Goal: Find specific page/section: Find specific page/section

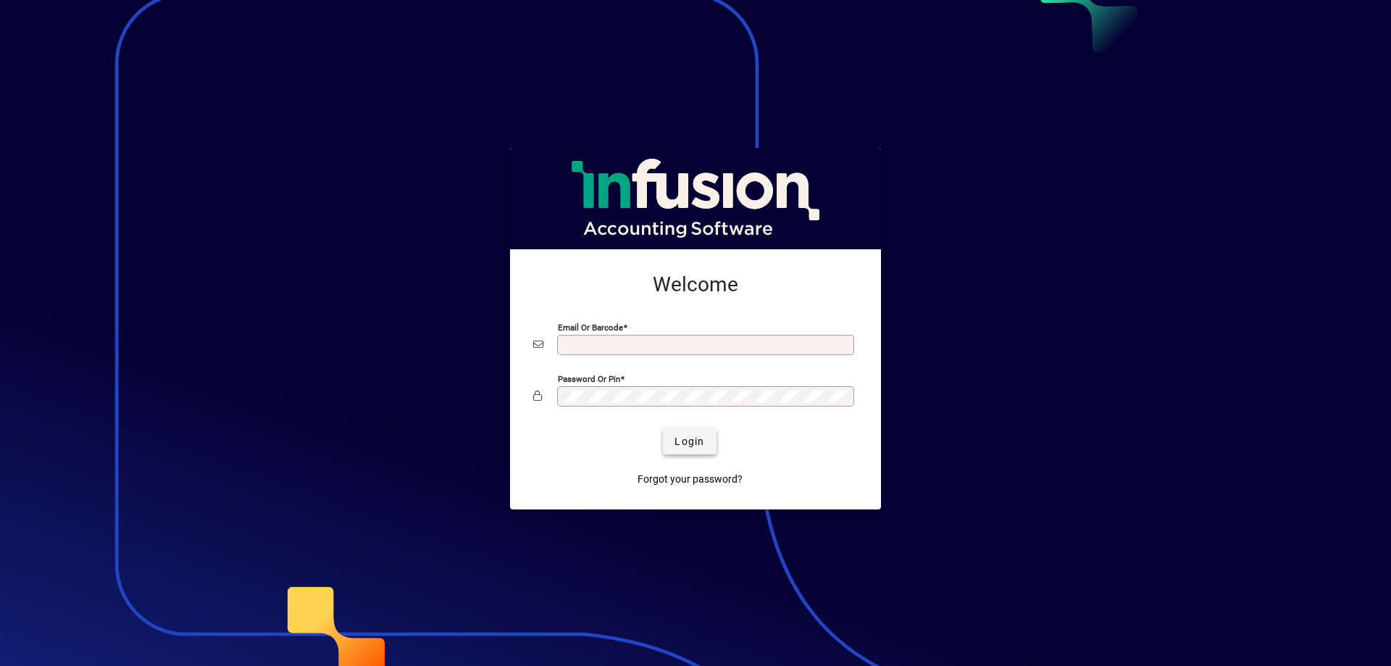
type input "**********"
click at [685, 440] on span "Login" at bounding box center [689, 441] width 30 height 15
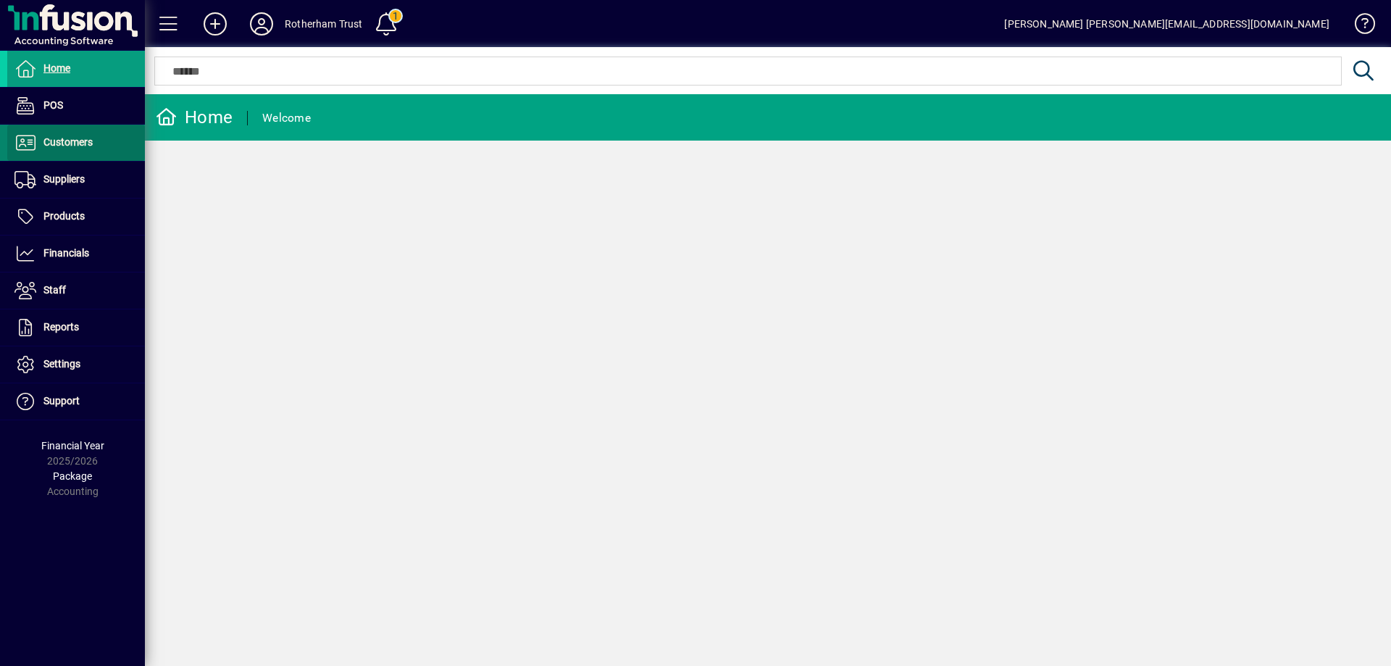
click at [64, 152] on span at bounding box center [76, 142] width 138 height 35
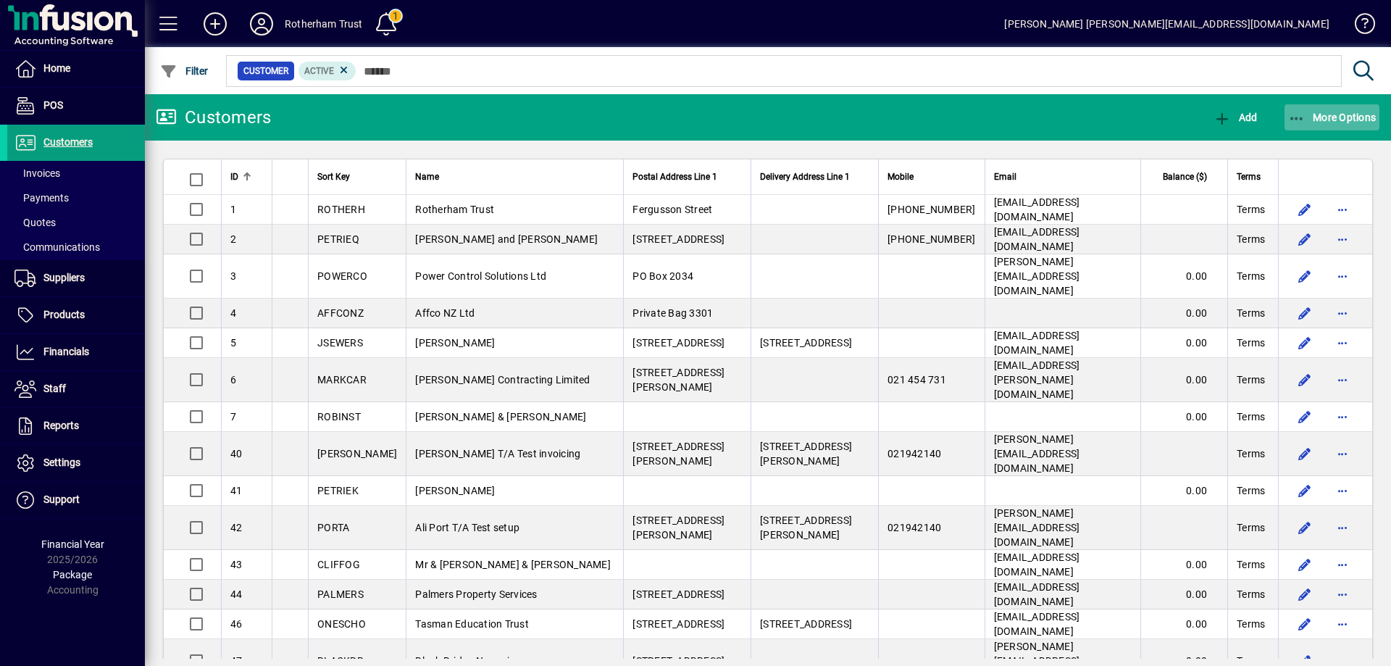
click at [1294, 119] on icon "button" at bounding box center [1297, 119] width 18 height 14
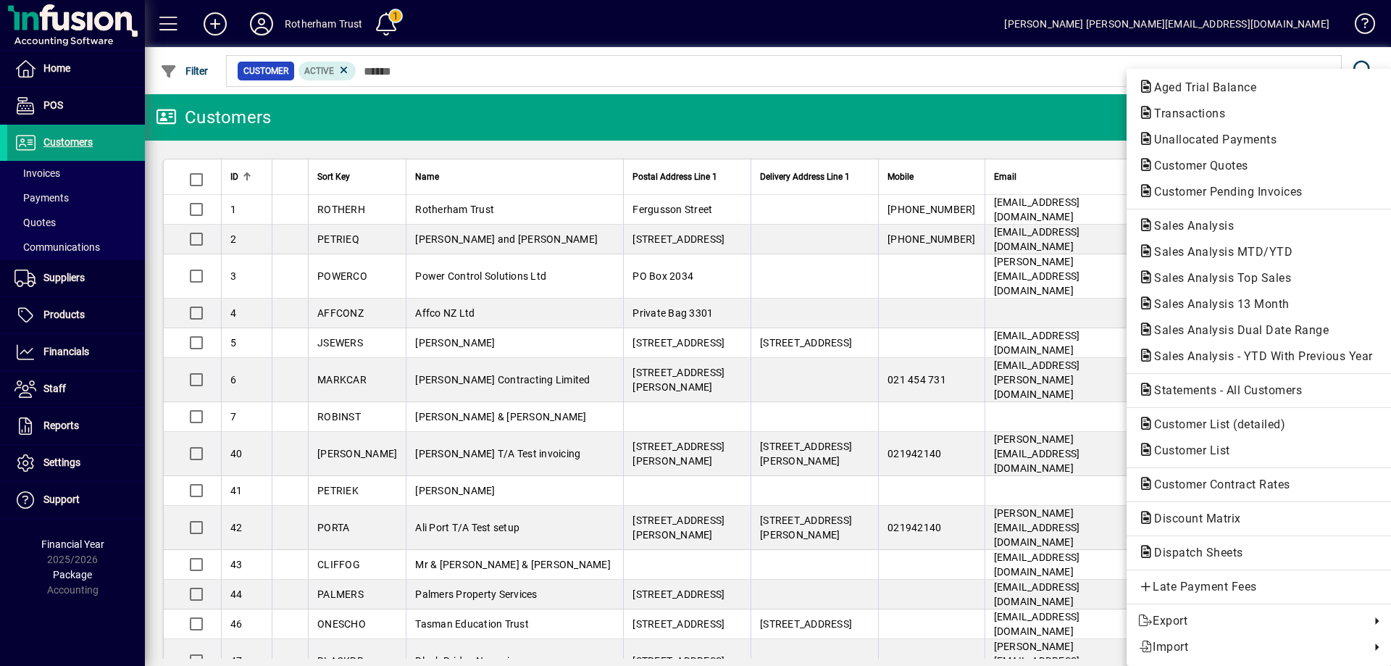
click at [353, 117] on div at bounding box center [695, 333] width 1391 height 666
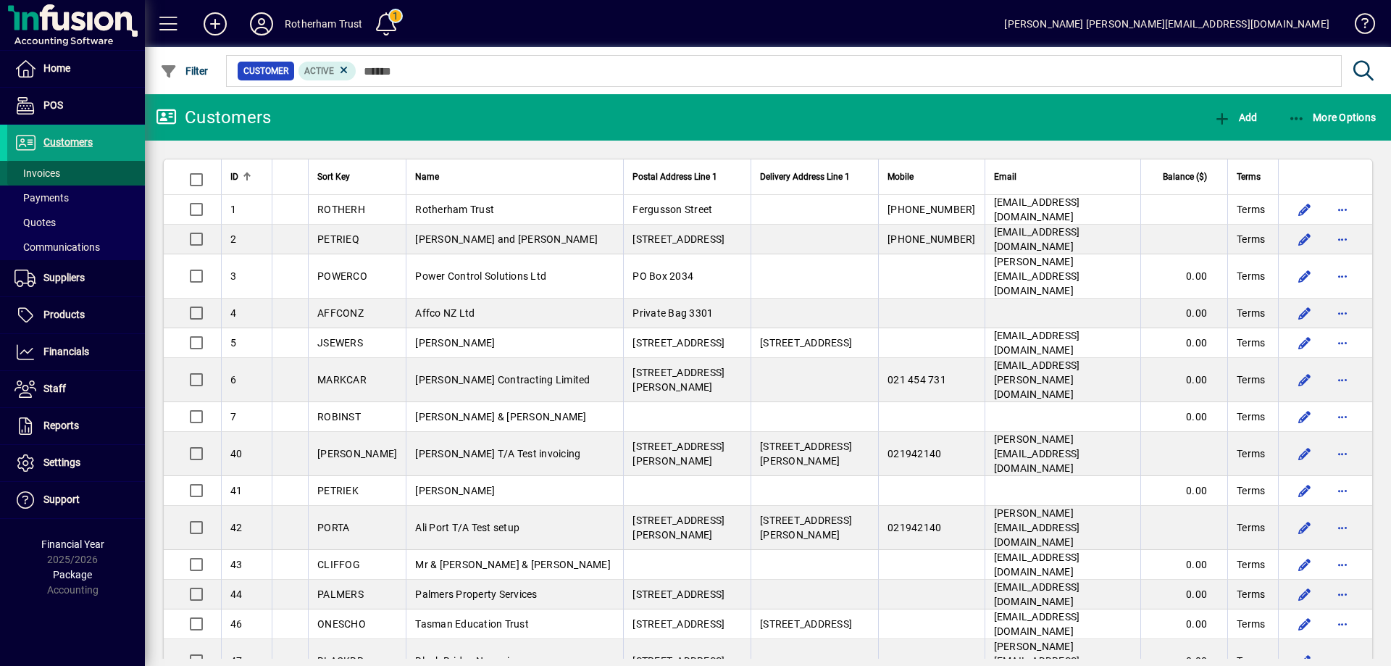
click at [41, 174] on span "Invoices" at bounding box center [37, 173] width 46 height 12
